Goal: Check status

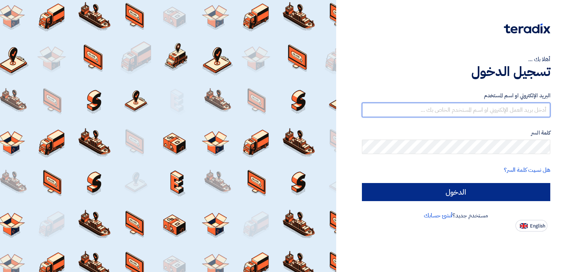
type input "[EMAIL_ADDRESS][DOMAIN_NAME]"
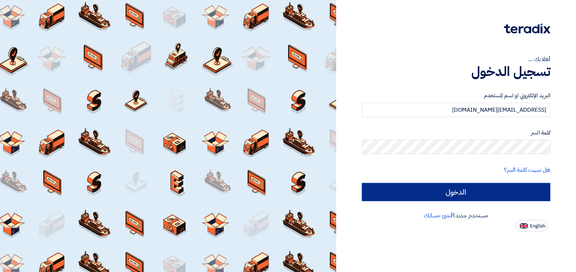
click at [391, 189] on input "الدخول" at bounding box center [456, 192] width 189 height 18
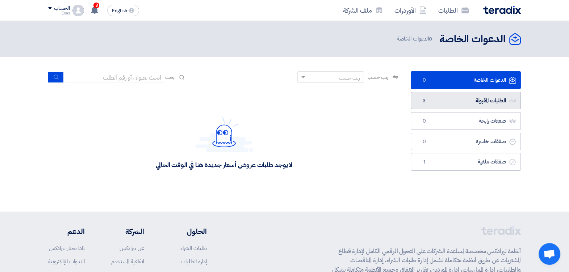
click at [448, 100] on link "الطلبات المقبولة الطلبات المقبولة 3" at bounding box center [466, 101] width 110 height 18
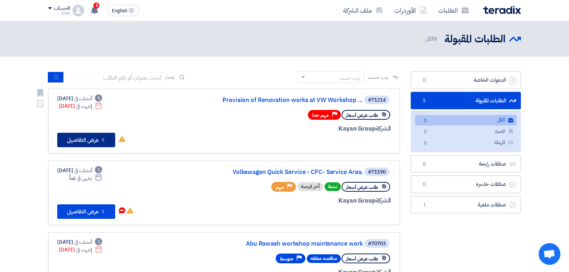
click at [91, 141] on button "Check details عرض التفاصيل" at bounding box center [86, 140] width 58 height 14
click at [4, 199] on section "الدعوات الخاصة الدعوات الخاصة 0 الطلبات المقبولة الطلبات المقبولة 3 الكل الكل 3…" at bounding box center [284, 188] width 569 height 262
click at [83, 137] on button "Check details عرض التفاصيل" at bounding box center [86, 140] width 58 height 14
